Goal: Use online tool/utility

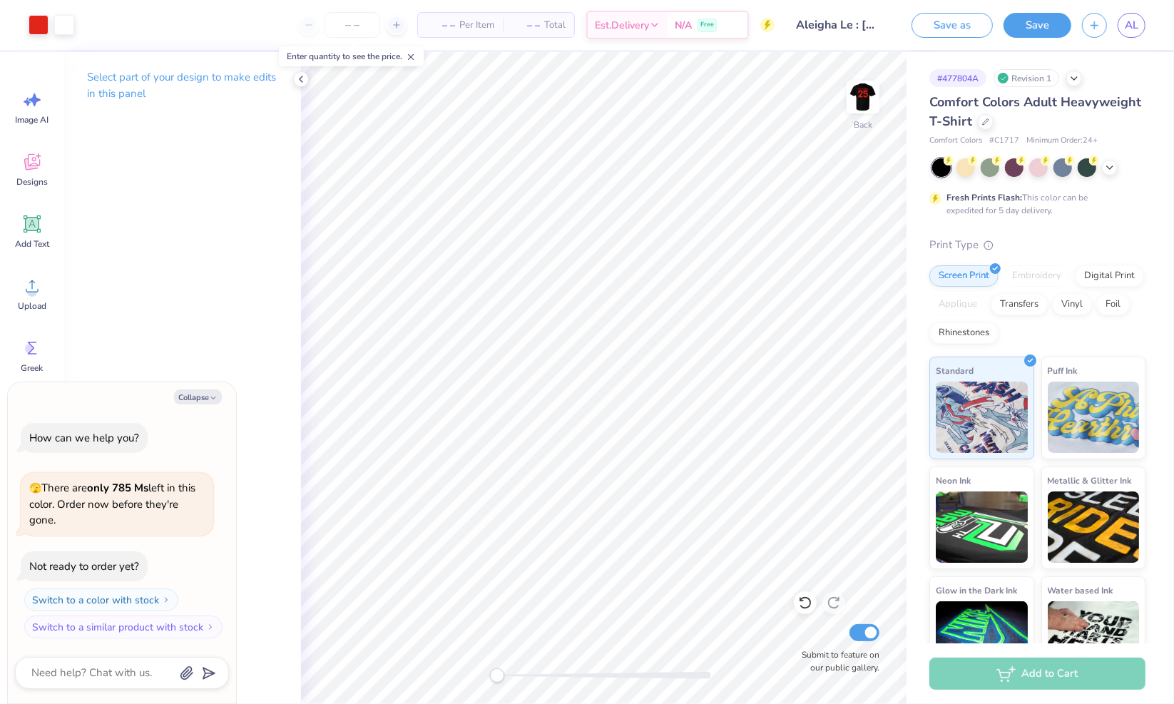
click at [802, 596] on icon at bounding box center [805, 603] width 14 height 14
type textarea "x"
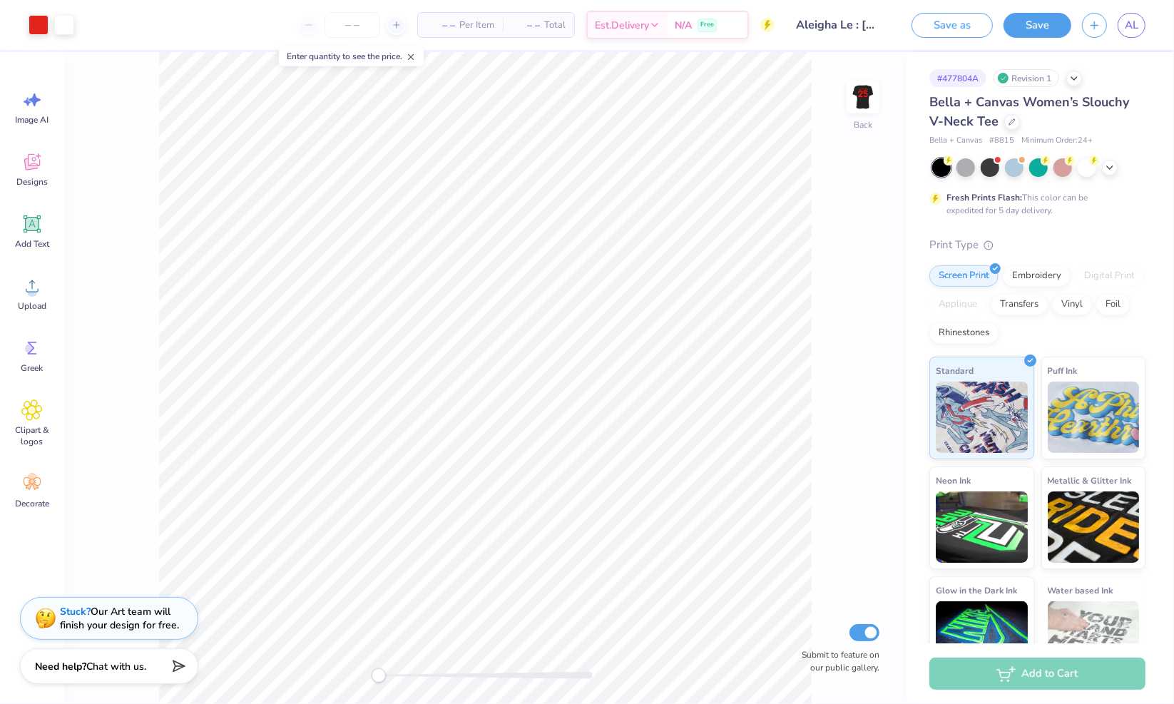
click at [862, 102] on img at bounding box center [863, 97] width 29 height 29
click at [39, 26] on div at bounding box center [39, 25] width 20 height 20
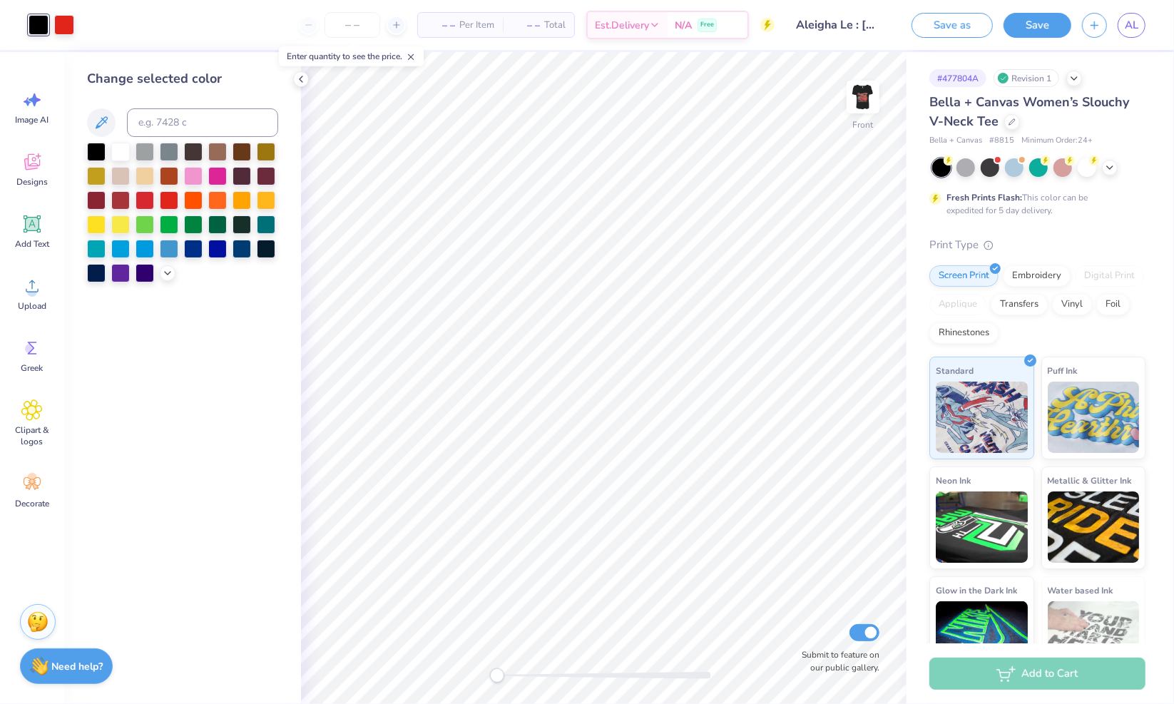
click at [126, 149] on div at bounding box center [120, 152] width 19 height 19
